Goal: Task Accomplishment & Management: Manage account settings

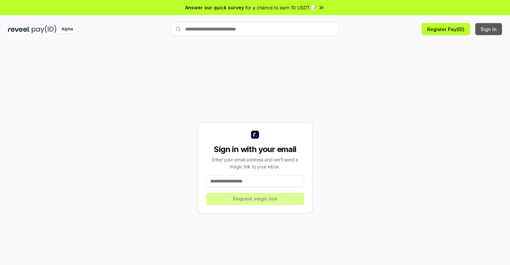
click at [489, 29] on button "Sign In" at bounding box center [488, 29] width 27 height 12
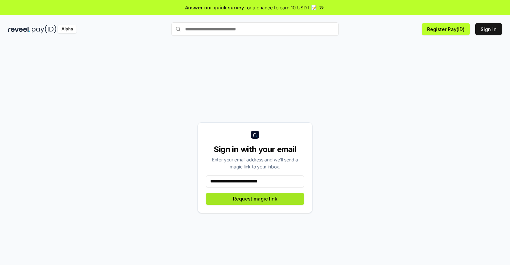
type input "**********"
click at [255, 199] on button "Request magic link" at bounding box center [255, 199] width 98 height 12
